Goal: Task Accomplishment & Management: Use online tool/utility

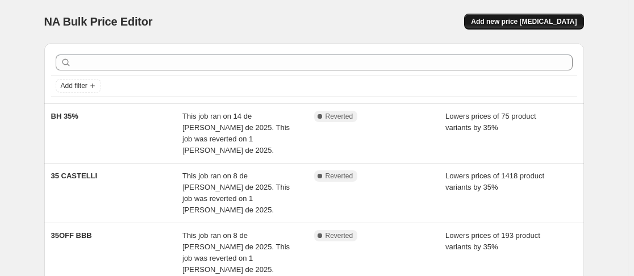
click at [513, 20] on span "Add new price [MEDICAL_DATA]" at bounding box center [524, 21] width 106 height 9
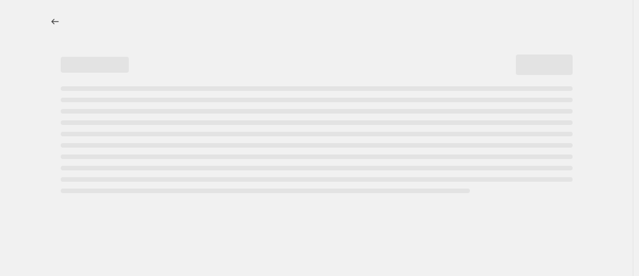
select select "percentage"
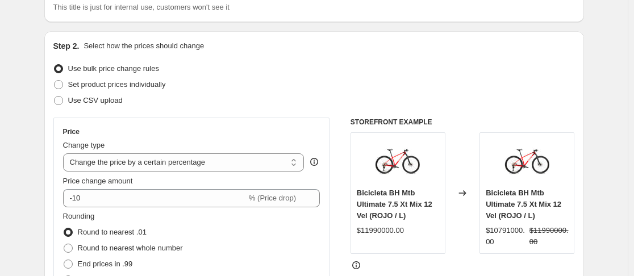
scroll to position [81, 0]
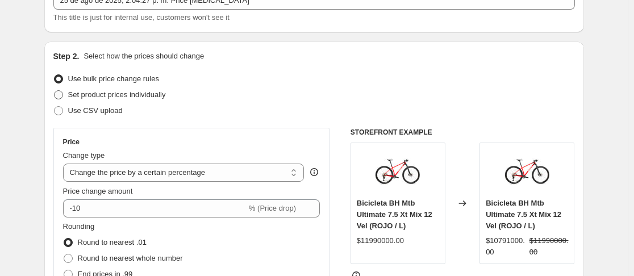
click at [68, 95] on label "Set product prices individually" at bounding box center [109, 95] width 112 height 16
click at [54, 91] on input "Set product prices individually" at bounding box center [54, 90] width 1 height 1
radio input "true"
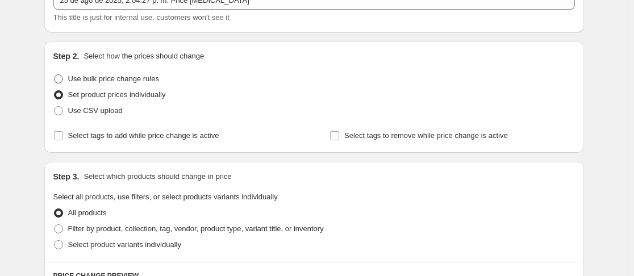
click at [63, 77] on span at bounding box center [58, 78] width 9 height 9
click at [54, 75] on input "Use bulk price change rules" at bounding box center [54, 74] width 1 height 1
radio input "true"
select select "percentage"
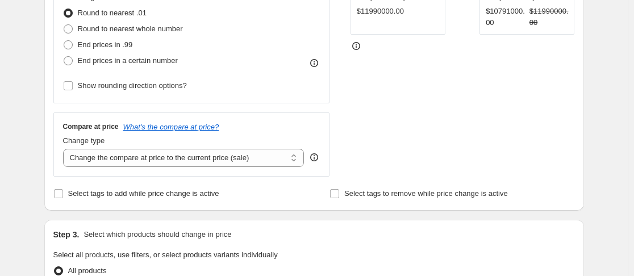
scroll to position [321, 0]
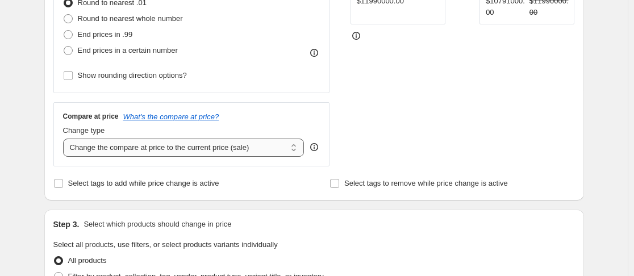
click at [232, 141] on select "Change the compare at price to the current price (sale) Change the compare at p…" at bounding box center [183, 148] width 241 height 18
click at [466, 111] on div "STOREFRONT EXAMPLE Bicicleta BH Mtb Ultimate 7.5 Xt Mix 12 Vel (ROJO / L) $1199…" at bounding box center [462, 27] width 224 height 278
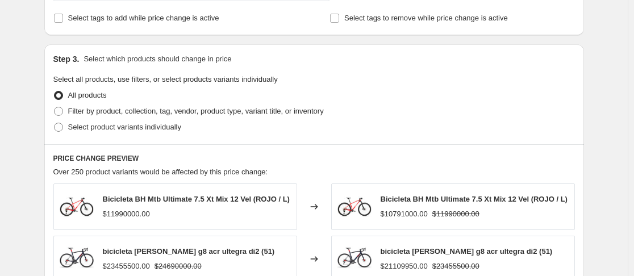
scroll to position [488, 0]
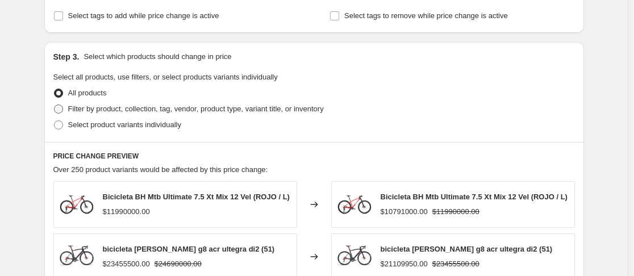
click at [62, 110] on span at bounding box center [58, 108] width 9 height 9
click at [54, 105] on input "Filter by product, collection, tag, vendor, product type, variant title, or inv…" at bounding box center [54, 104] width 1 height 1
radio input "true"
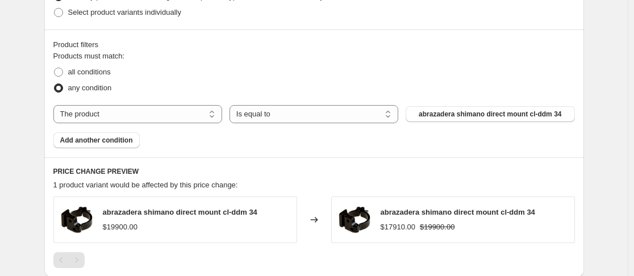
scroll to position [644, 0]
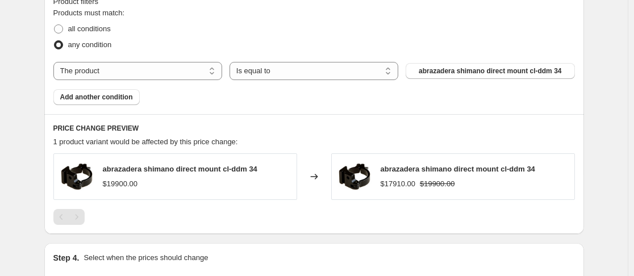
click at [195, 61] on div "Products must match: all conditions any condition The product The product's col…" at bounding box center [313, 56] width 521 height 98
click at [204, 67] on select "The product The product's collection The product's tag The product's vendor The…" at bounding box center [137, 71] width 169 height 18
click at [255, 68] on select "Is equal to Is not equal to" at bounding box center [313, 71] width 169 height 18
click at [69, 30] on label "all conditions" at bounding box center [81, 29] width 57 height 16
click at [54, 25] on input "all conditions" at bounding box center [54, 24] width 1 height 1
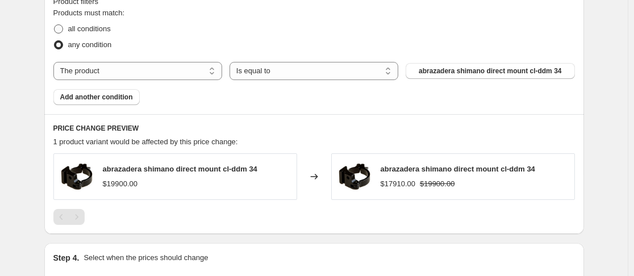
radio input "true"
click at [290, 70] on select "Is equal to Is not equal to" at bounding box center [313, 71] width 169 height 18
click at [153, 72] on select "The product The product's collection The product's tag The product's vendor The…" at bounding box center [137, 71] width 169 height 18
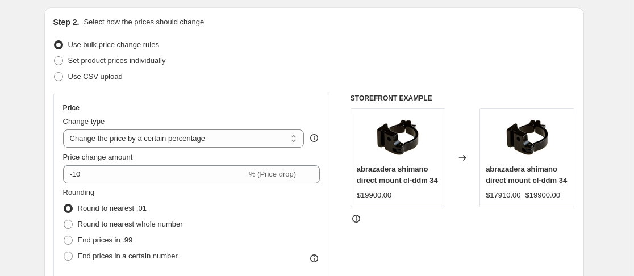
scroll to position [0, 0]
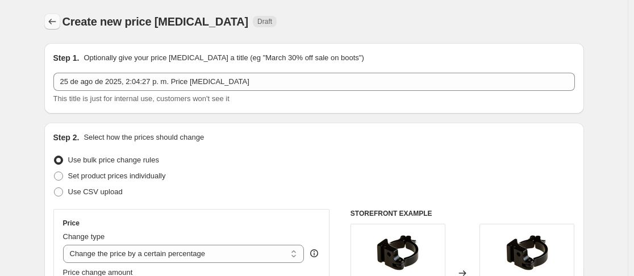
click at [54, 16] on button "Price change jobs" at bounding box center [52, 22] width 16 height 16
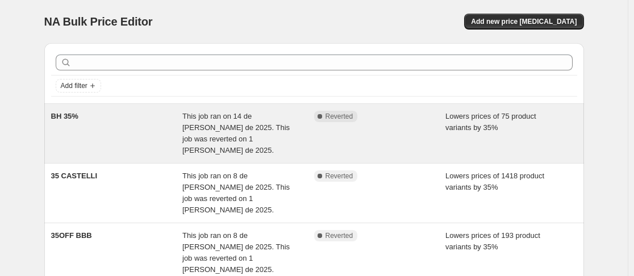
click at [248, 119] on span "This job ran on 14 de [PERSON_NAME] de 2025. This job was reverted on 1 [PERSON…" at bounding box center [235, 133] width 107 height 43
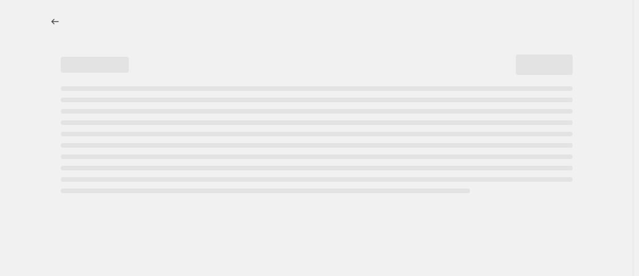
select select "percentage"
select select "vendor"
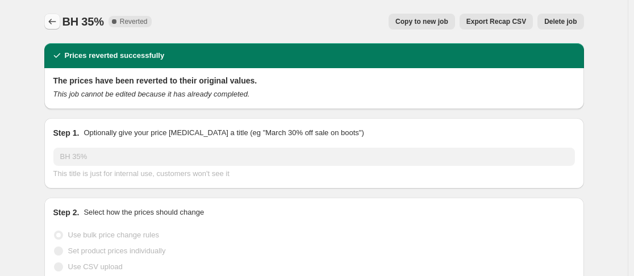
click at [55, 15] on button "Price change jobs" at bounding box center [52, 22] width 16 height 16
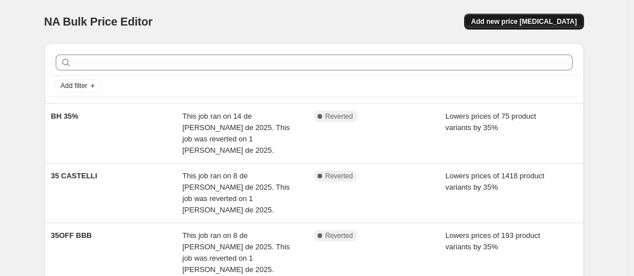
click at [544, 20] on span "Add new price [MEDICAL_DATA]" at bounding box center [524, 21] width 106 height 9
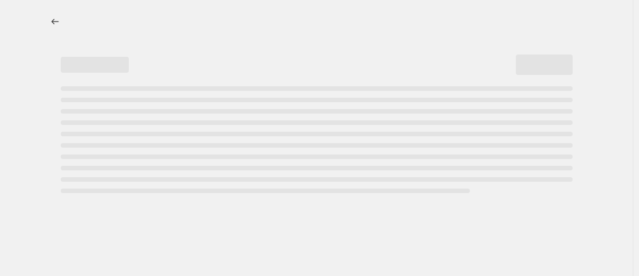
select select "percentage"
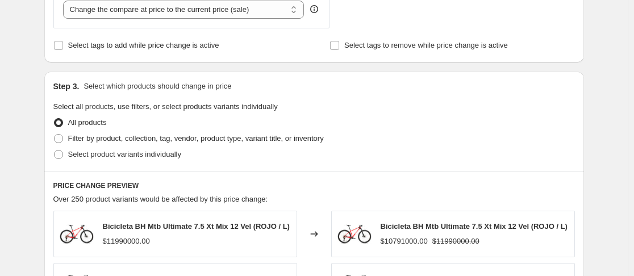
scroll to position [431, 0]
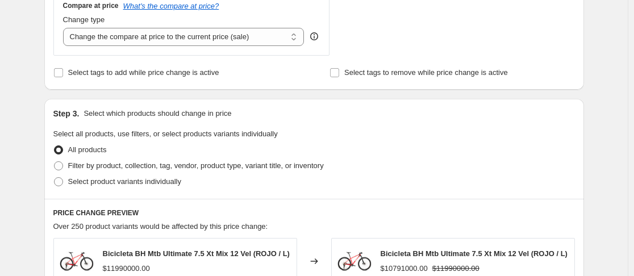
click at [627, 151] on div "Create new price [MEDICAL_DATA]. This page is ready Create new price [MEDICAL_D…" at bounding box center [313, 138] width 627 height 1138
click at [61, 167] on span at bounding box center [58, 165] width 9 height 9
click at [54, 162] on input "Filter by product, collection, tag, vendor, product type, variant title, or inv…" at bounding box center [54, 161] width 1 height 1
radio input "true"
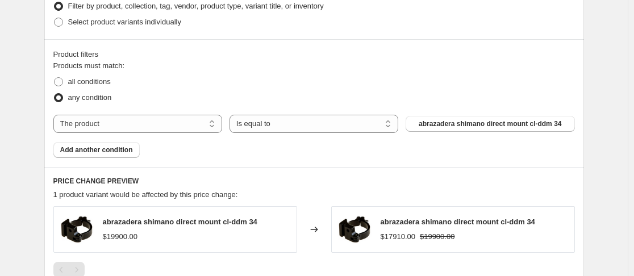
scroll to position [593, 0]
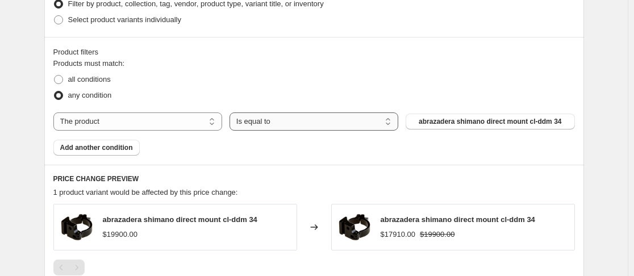
click at [349, 120] on select "Is equal to Is not equal to" at bounding box center [313, 121] width 169 height 18
click at [464, 124] on span "abrazadera shimano direct mount cl-ddm 34" at bounding box center [489, 121] width 142 height 9
click at [336, 125] on select "Is equal to Is not equal to" at bounding box center [313, 121] width 169 height 18
select select "not_equal"
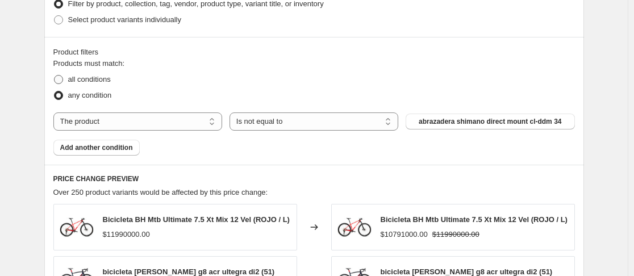
click at [67, 78] on label "all conditions" at bounding box center [81, 80] width 57 height 16
click at [54, 76] on input "all conditions" at bounding box center [54, 75] width 1 height 1
radio input "true"
click at [359, 123] on select "Is equal to Is not equal to" at bounding box center [313, 121] width 169 height 18
click at [232, 112] on select "Is equal to Is not equal to" at bounding box center [313, 121] width 169 height 18
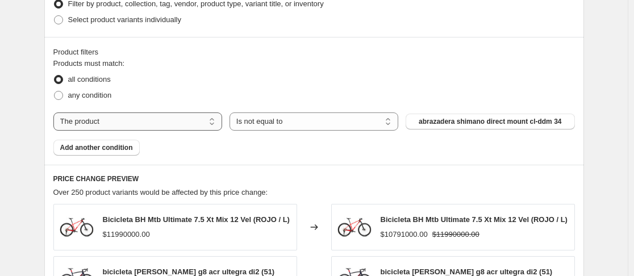
click at [193, 122] on select "The product The product's collection The product's tag The product's vendor The…" at bounding box center [137, 121] width 169 height 18
select select "collection"
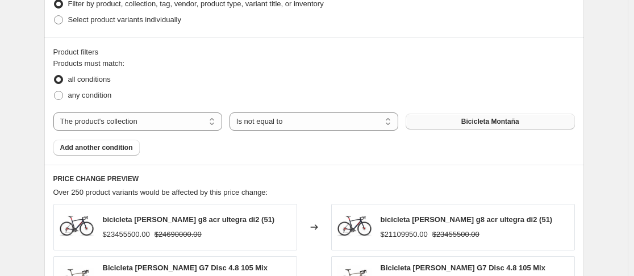
click at [522, 116] on button "Bicicleta Montaña" at bounding box center [489, 122] width 169 height 16
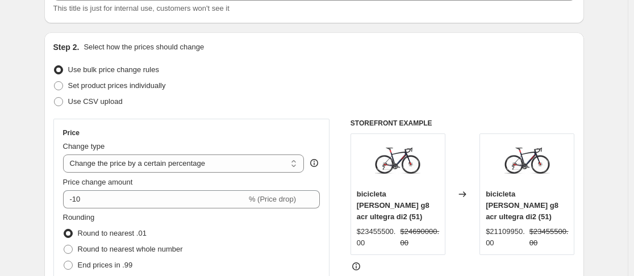
scroll to position [0, 0]
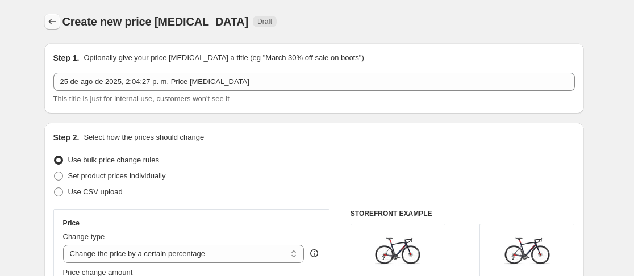
click at [56, 26] on icon "Price change jobs" at bounding box center [52, 21] width 11 height 11
